Goal: Task Accomplishment & Management: Use online tool/utility

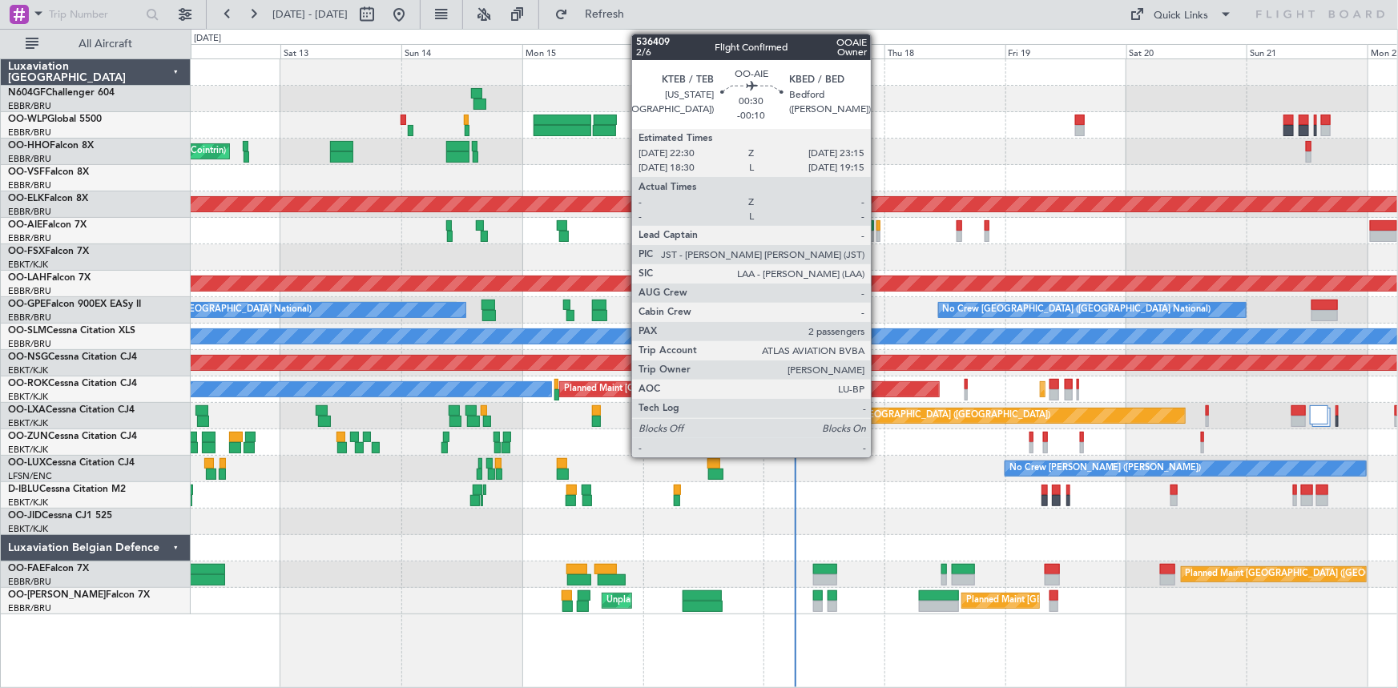
click at [878, 237] on div at bounding box center [878, 236] width 4 height 11
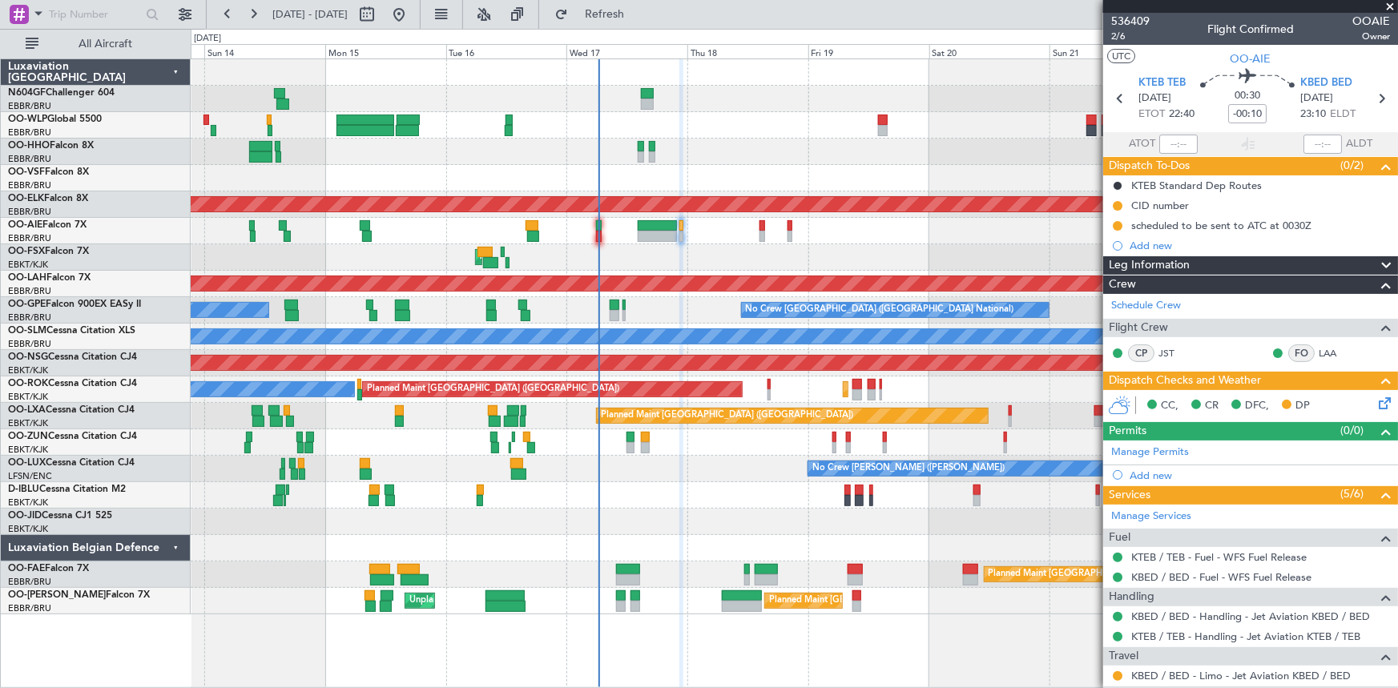
click at [711, 347] on div "A/C Unavailable [GEOGRAPHIC_DATA]" at bounding box center [794, 337] width 1207 height 26
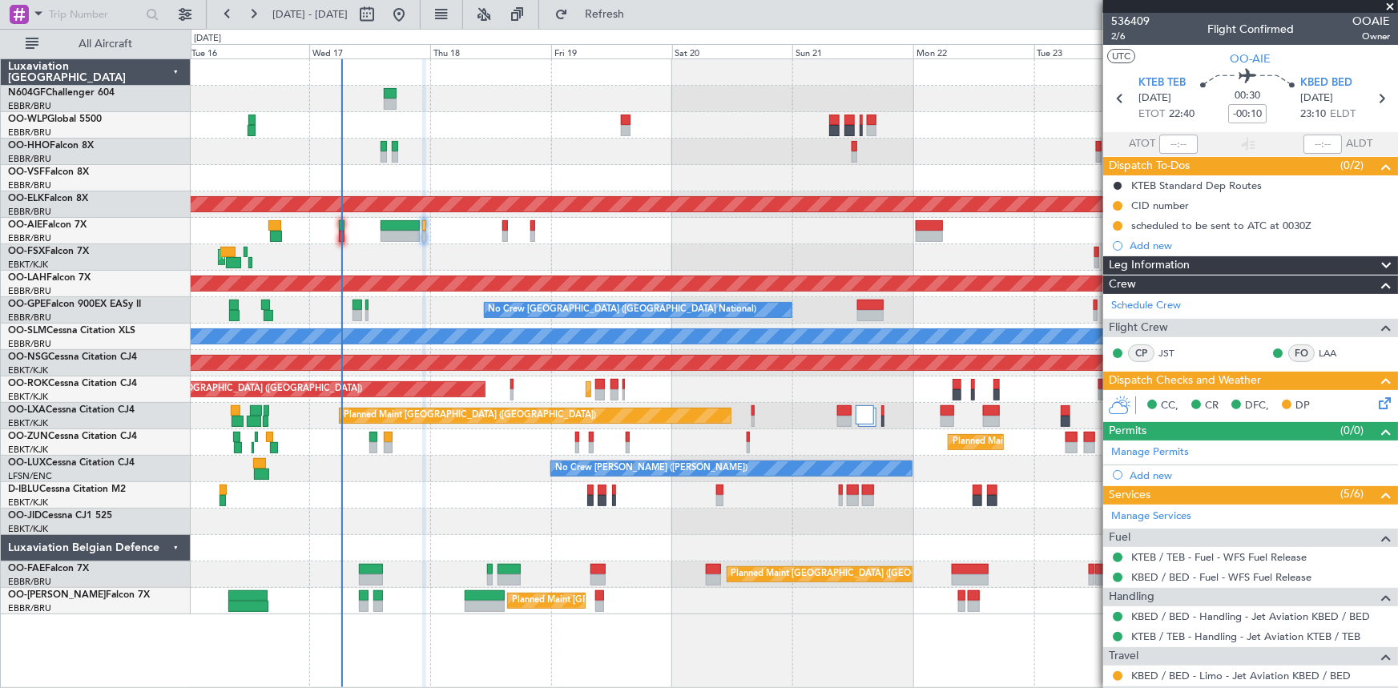
click at [495, 165] on div "Planned Maint Kortrijk-[GEOGRAPHIC_DATA] Planned Maint [GEOGRAPHIC_DATA] ([GEOG…" at bounding box center [794, 336] width 1207 height 555
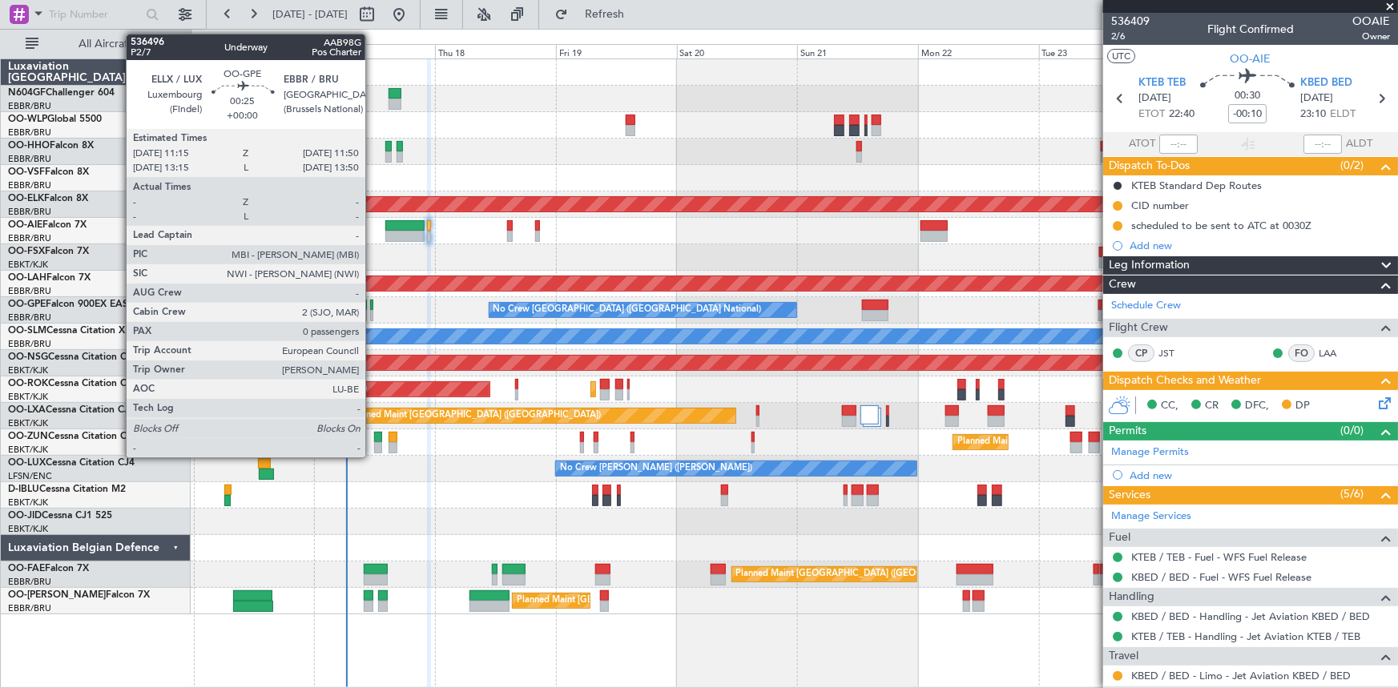
click at [372, 318] on div at bounding box center [371, 315] width 3 height 11
type input "0"
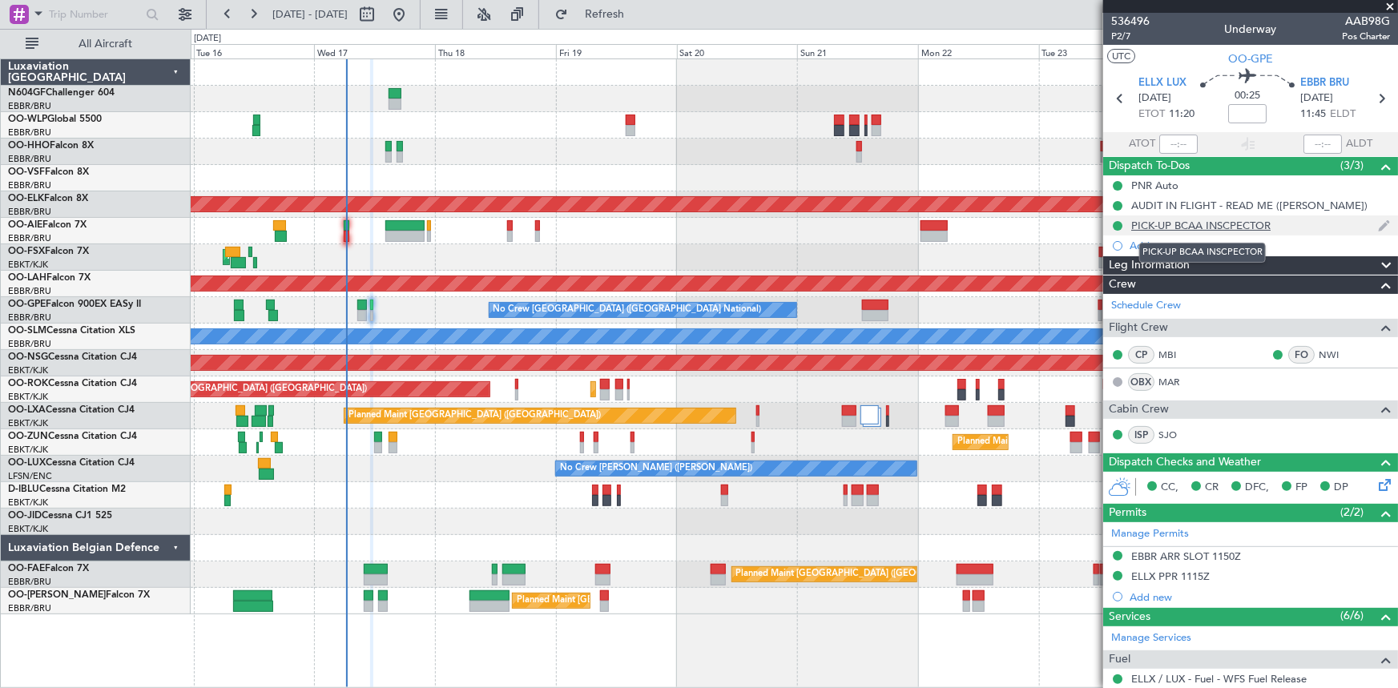
click at [1174, 226] on div "PICK-UP BCAA INSCPECTOR" at bounding box center [1200, 226] width 139 height 14
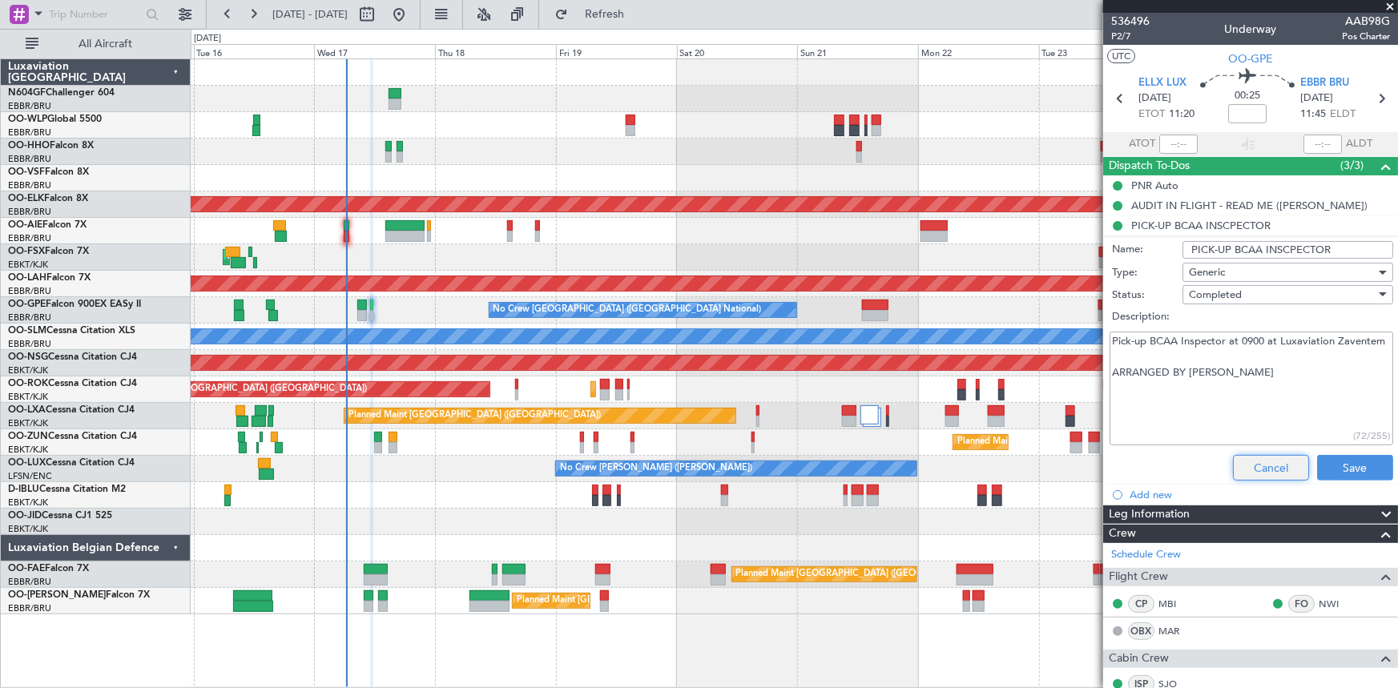
click at [1271, 465] on button "Cancel" at bounding box center [1271, 468] width 76 height 26
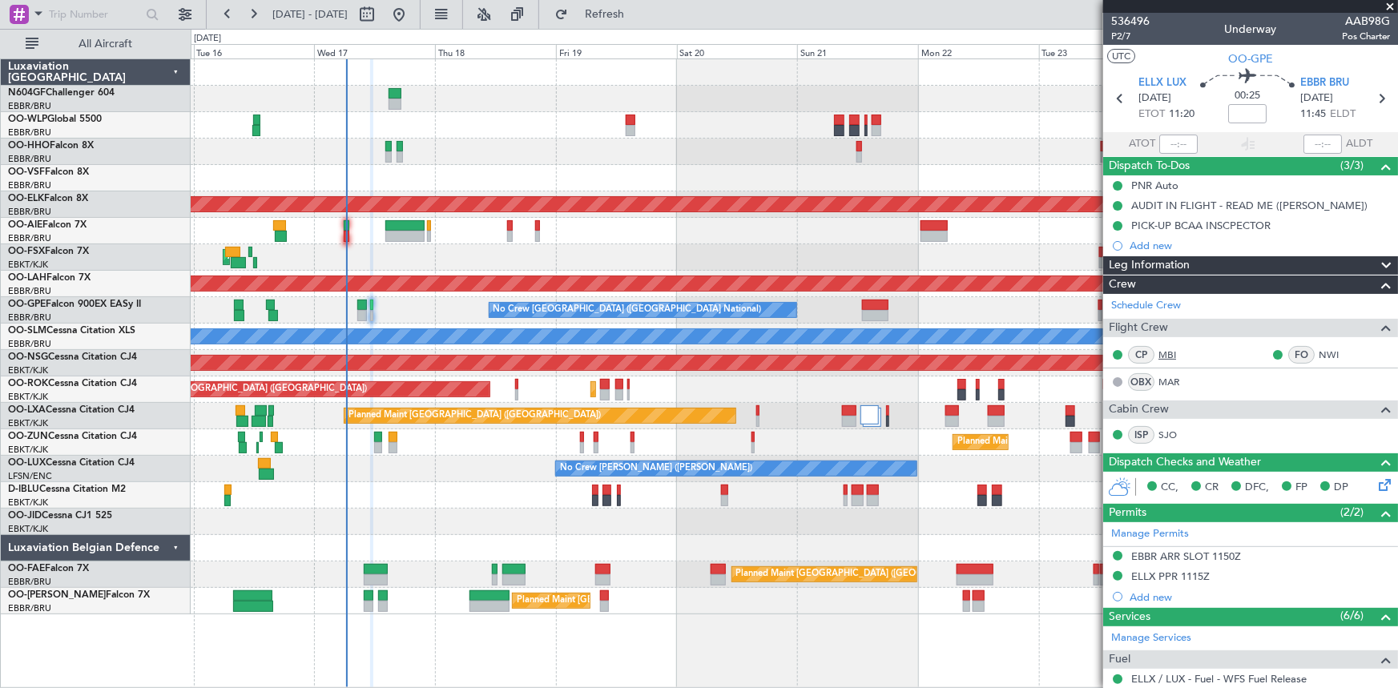
click at [1174, 352] on link "MBI" at bounding box center [1176, 355] width 36 height 14
click at [1150, 305] on link "Schedule Crew" at bounding box center [1146, 306] width 70 height 16
click at [1145, 80] on span "ELLX LUX" at bounding box center [1162, 83] width 48 height 16
